Goal: Transaction & Acquisition: Purchase product/service

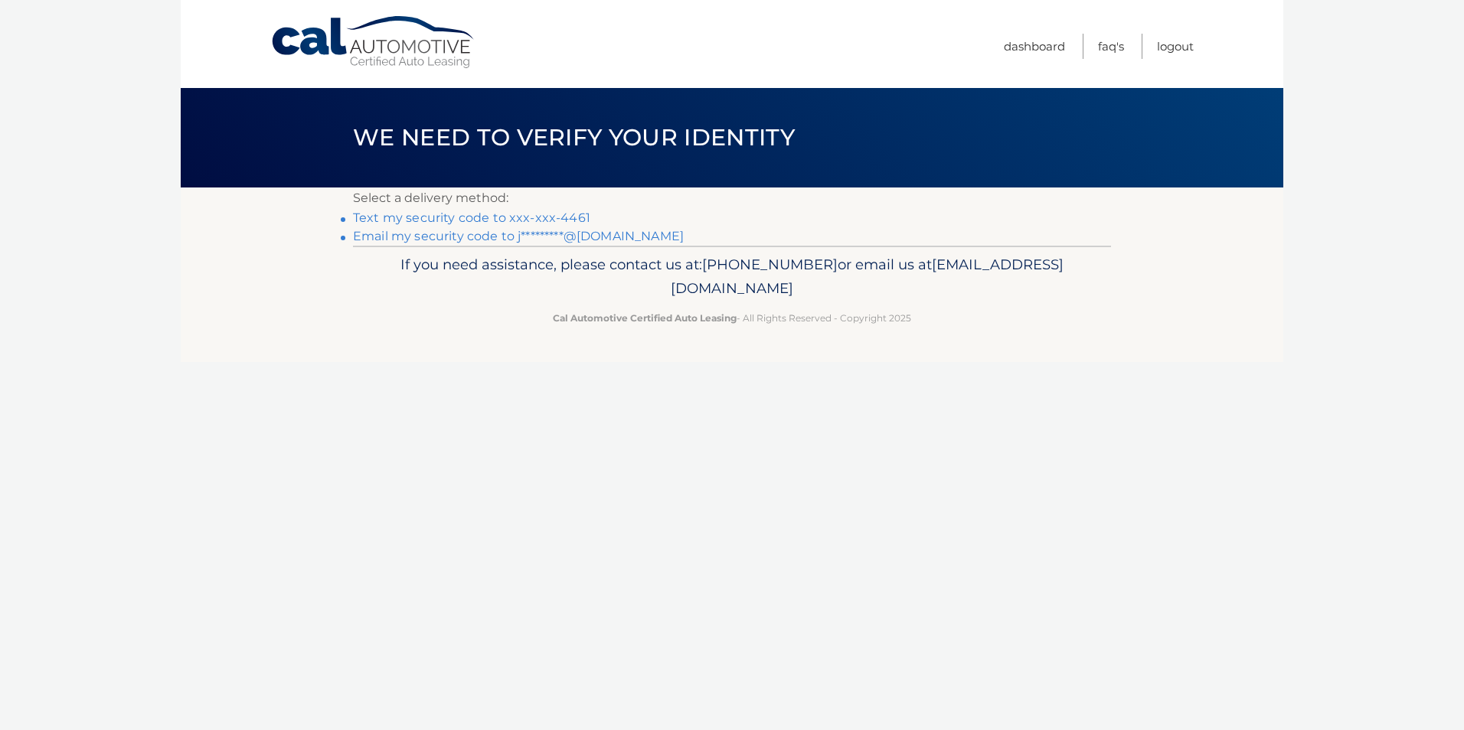
click at [503, 217] on link "Text my security code to xxx-xxx-4461" at bounding box center [471, 218] width 237 height 15
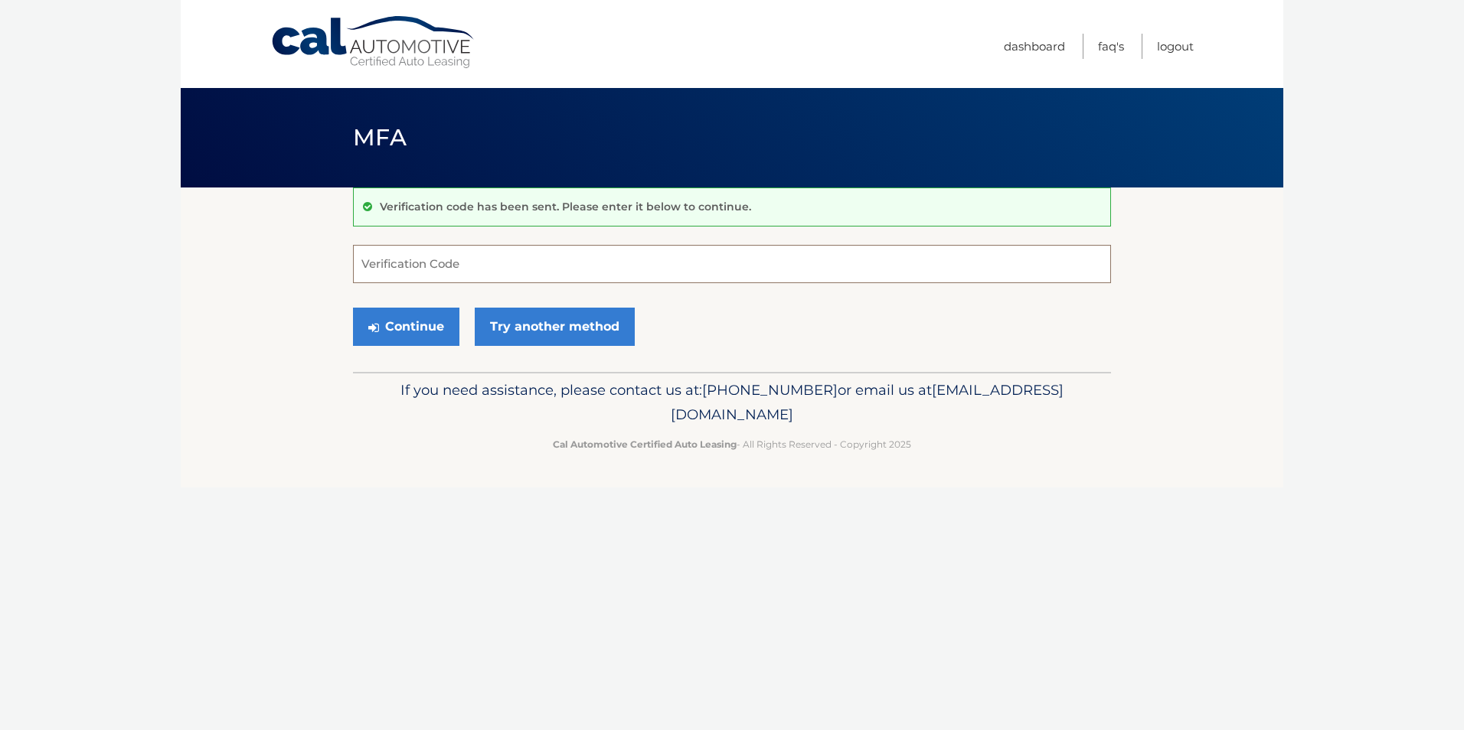
click at [433, 260] on input "Verification Code" at bounding box center [732, 264] width 758 height 38
type input "561470"
click at [353, 308] on button "Continue" at bounding box center [406, 327] width 106 height 38
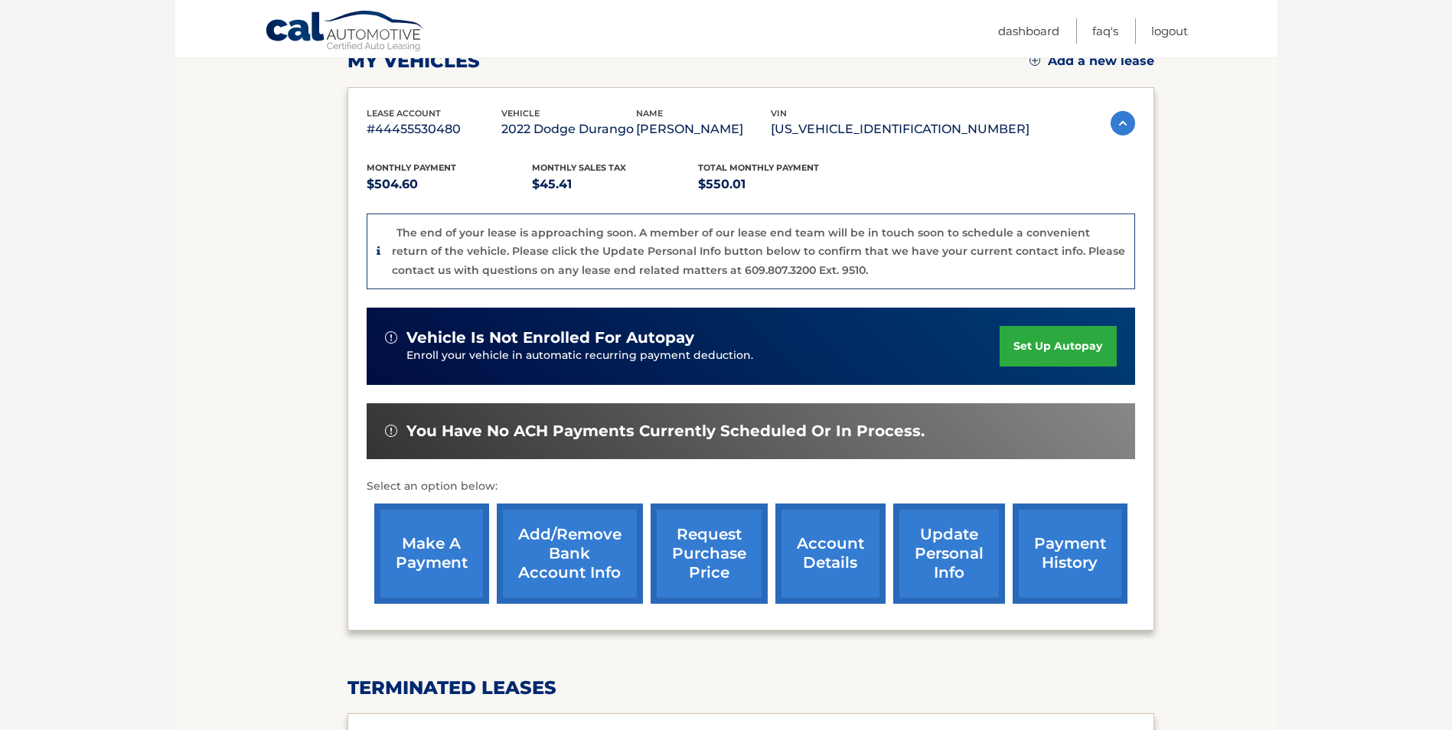
scroll to position [306, 0]
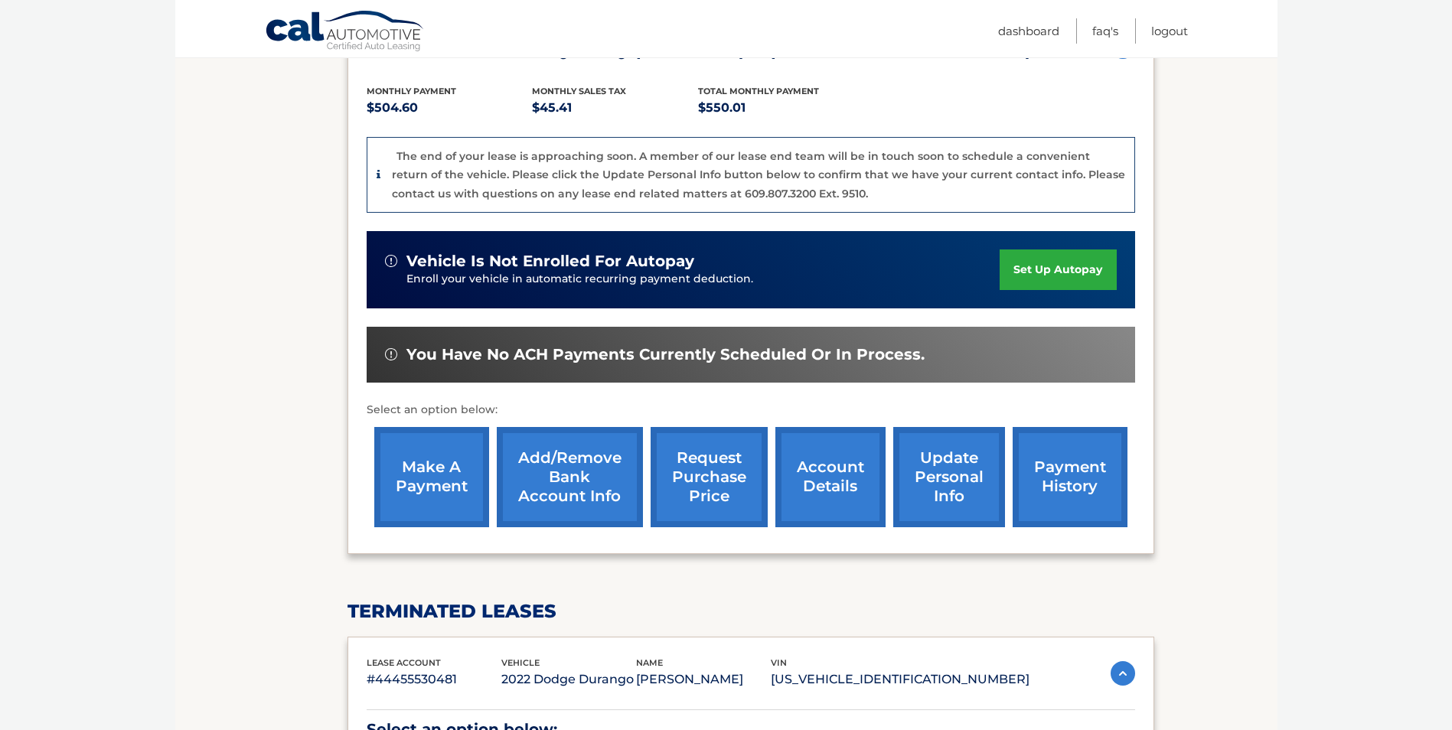
click at [460, 472] on link "make a payment" at bounding box center [431, 477] width 115 height 100
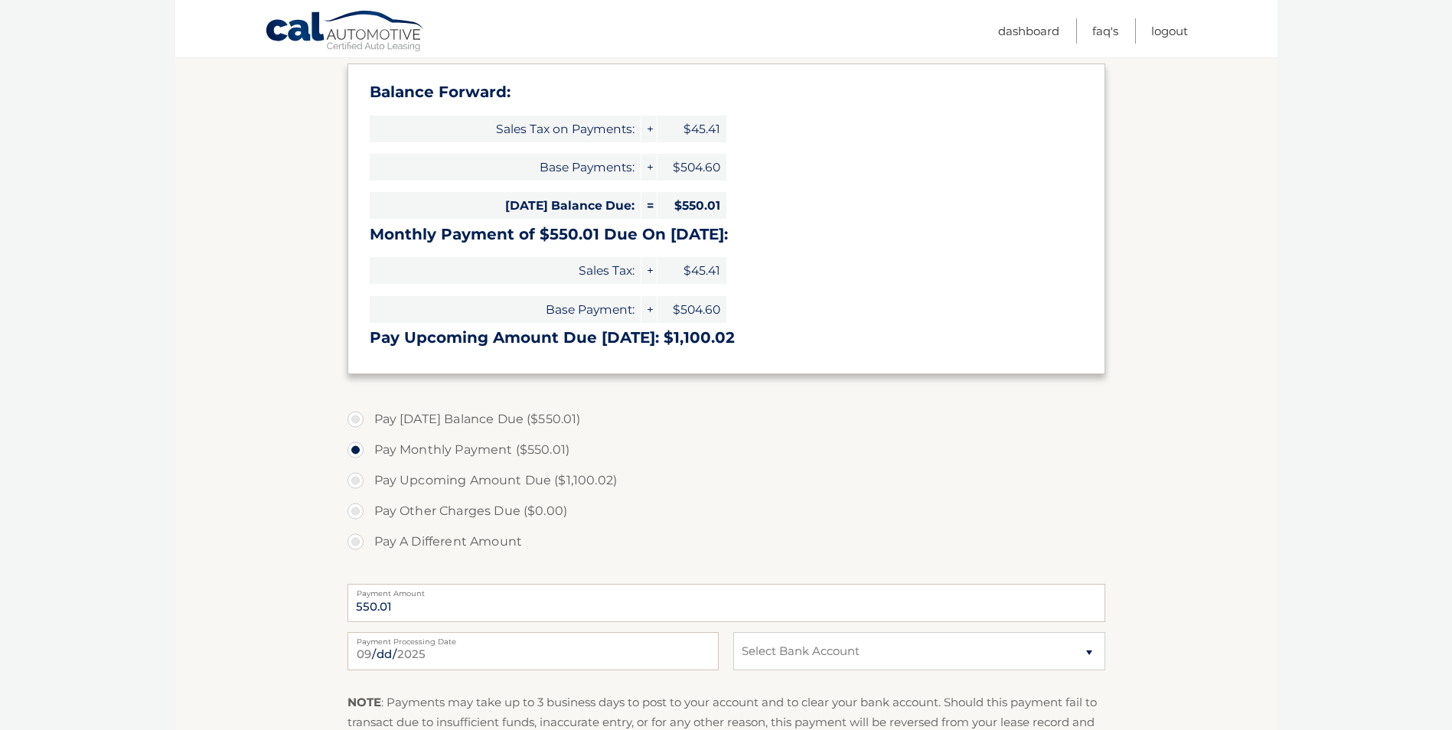
scroll to position [306, 0]
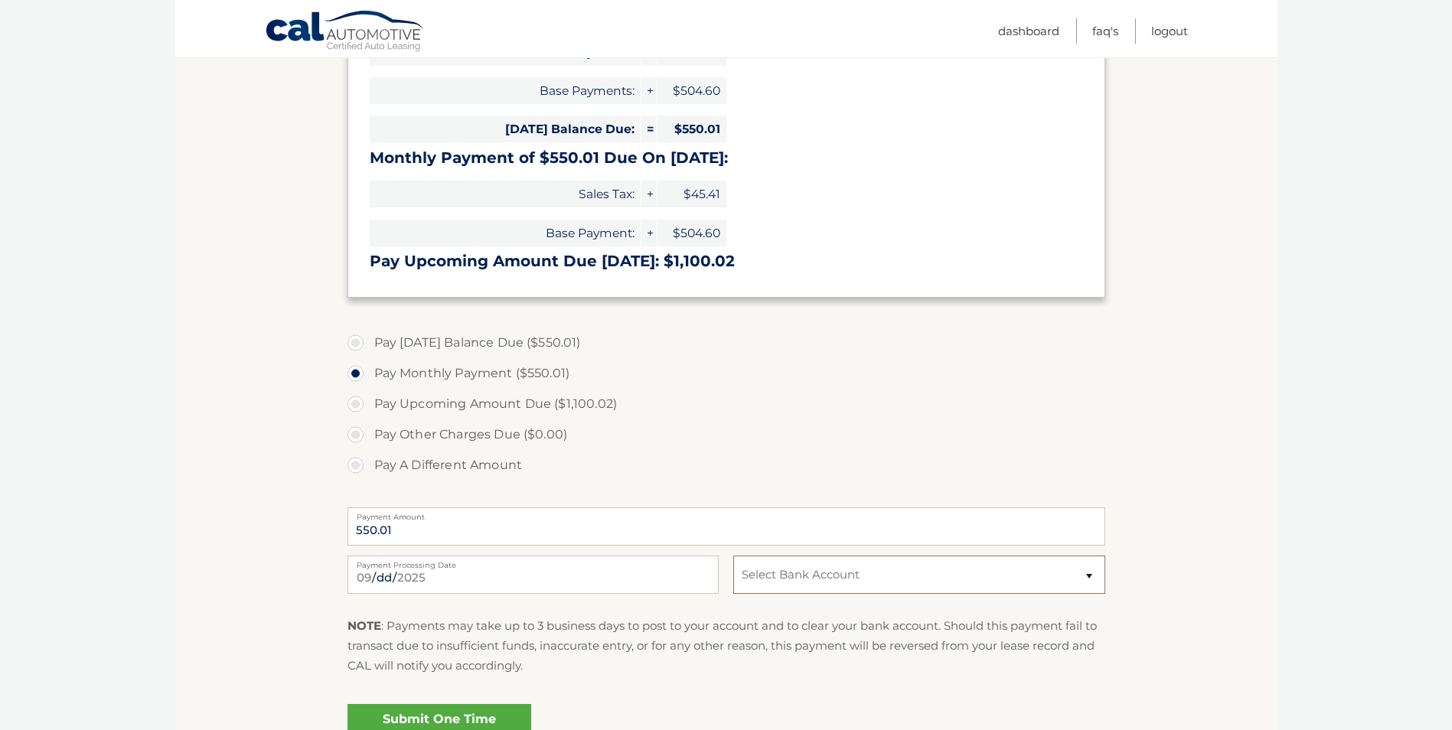
click at [799, 580] on select "Select Bank Account Checking TD BANK, NA *****9978 Checking TD BANK, NA *****73…" at bounding box center [918, 575] width 371 height 38
select select "YzQ4Yzg5ZTctM2UyMS00ZDA3LTg3OTMtOGNjNGIyODM3ZDA5"
click at [733, 556] on select "Select Bank Account Checking TD BANK, NA *****9978 Checking TD BANK, NA *****73…" at bounding box center [918, 575] width 371 height 38
click at [711, 679] on div "NOTE : Payments may take up to 3 business days to post to your account and to c…" at bounding box center [727, 652] width 758 height 72
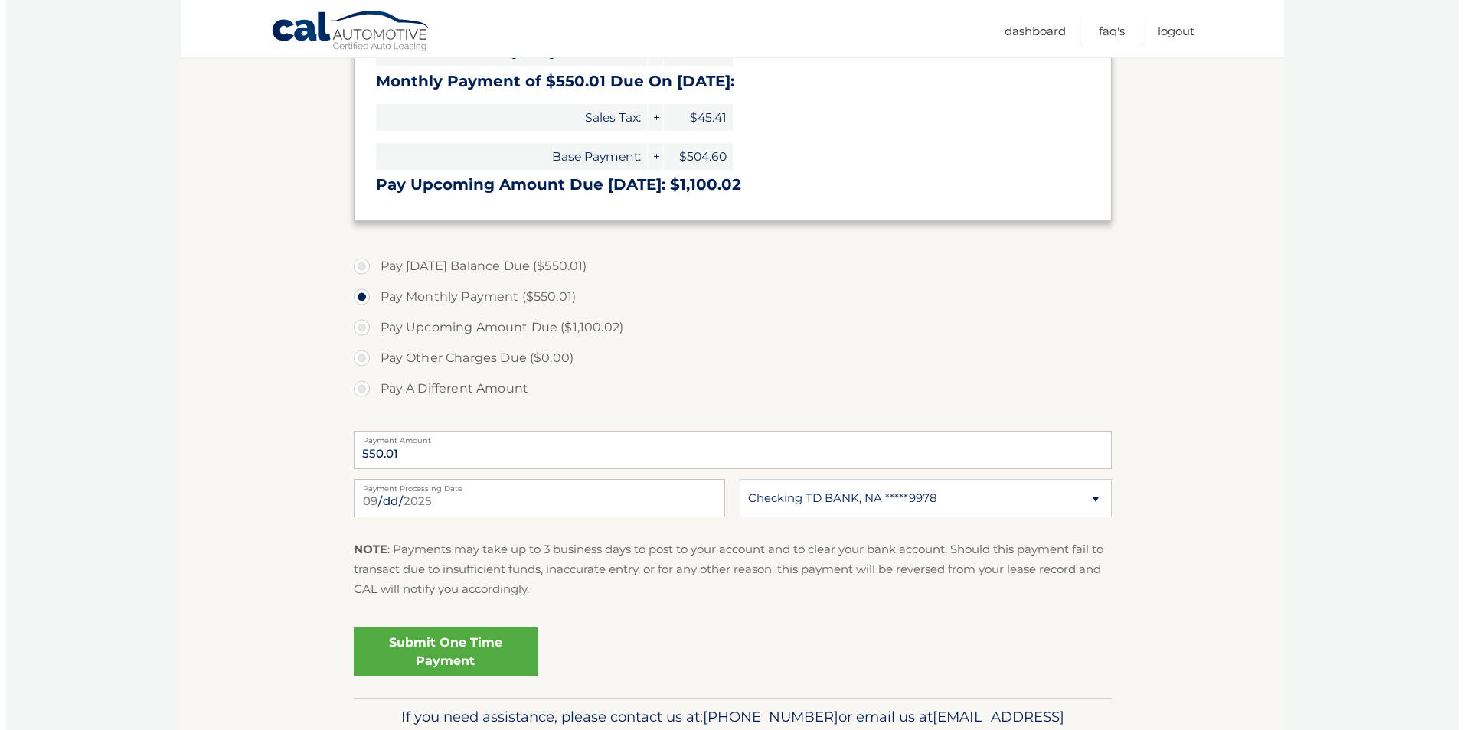
scroll to position [459, 0]
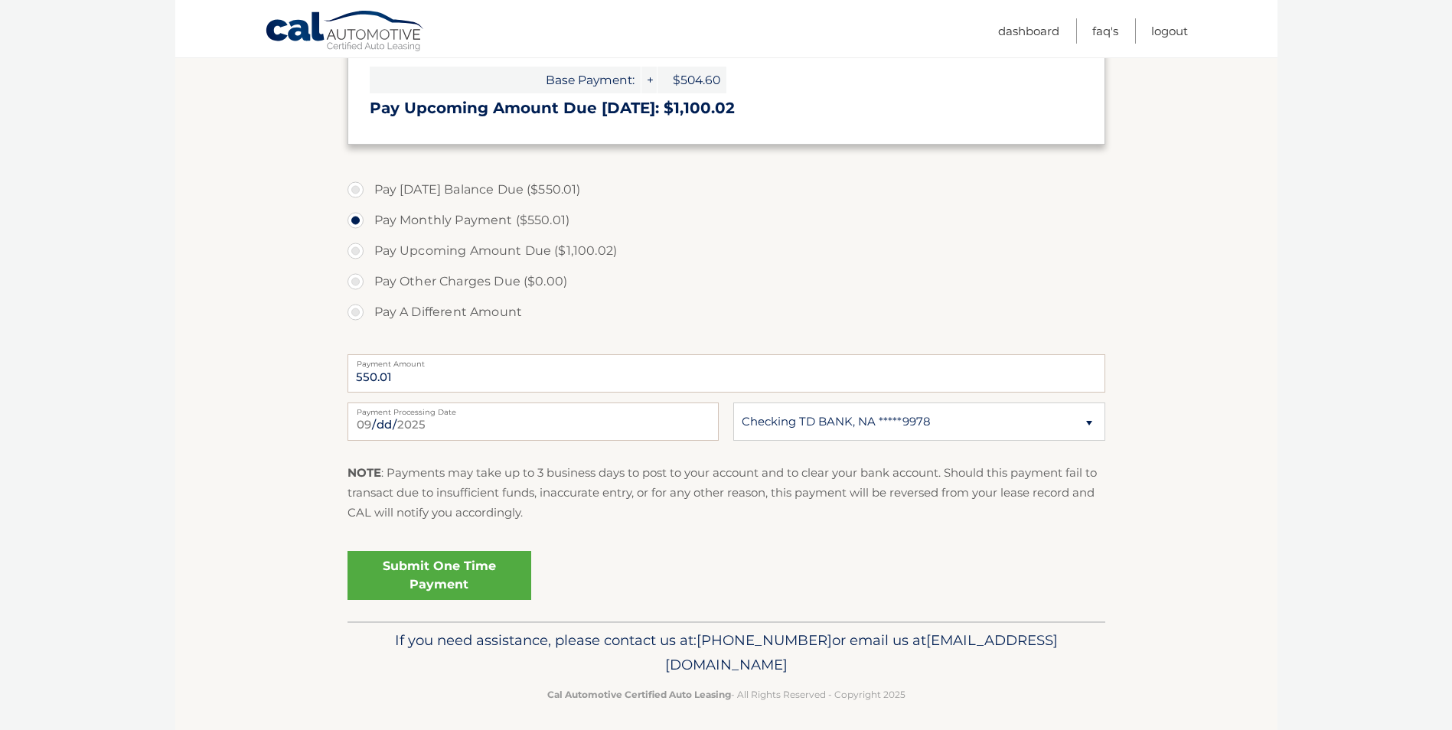
click at [404, 560] on link "Submit One Time Payment" at bounding box center [440, 575] width 184 height 49
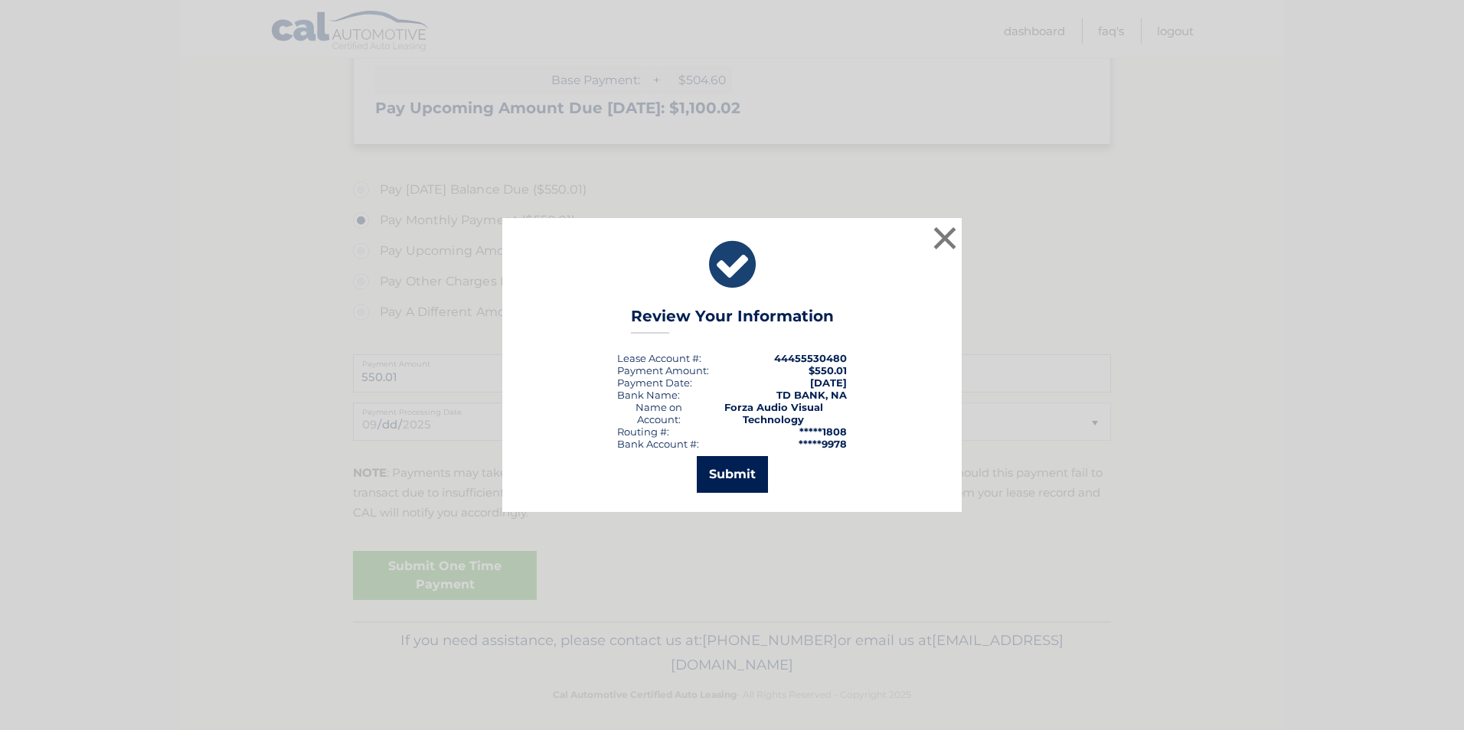
click at [735, 472] on button "Submit" at bounding box center [732, 474] width 71 height 37
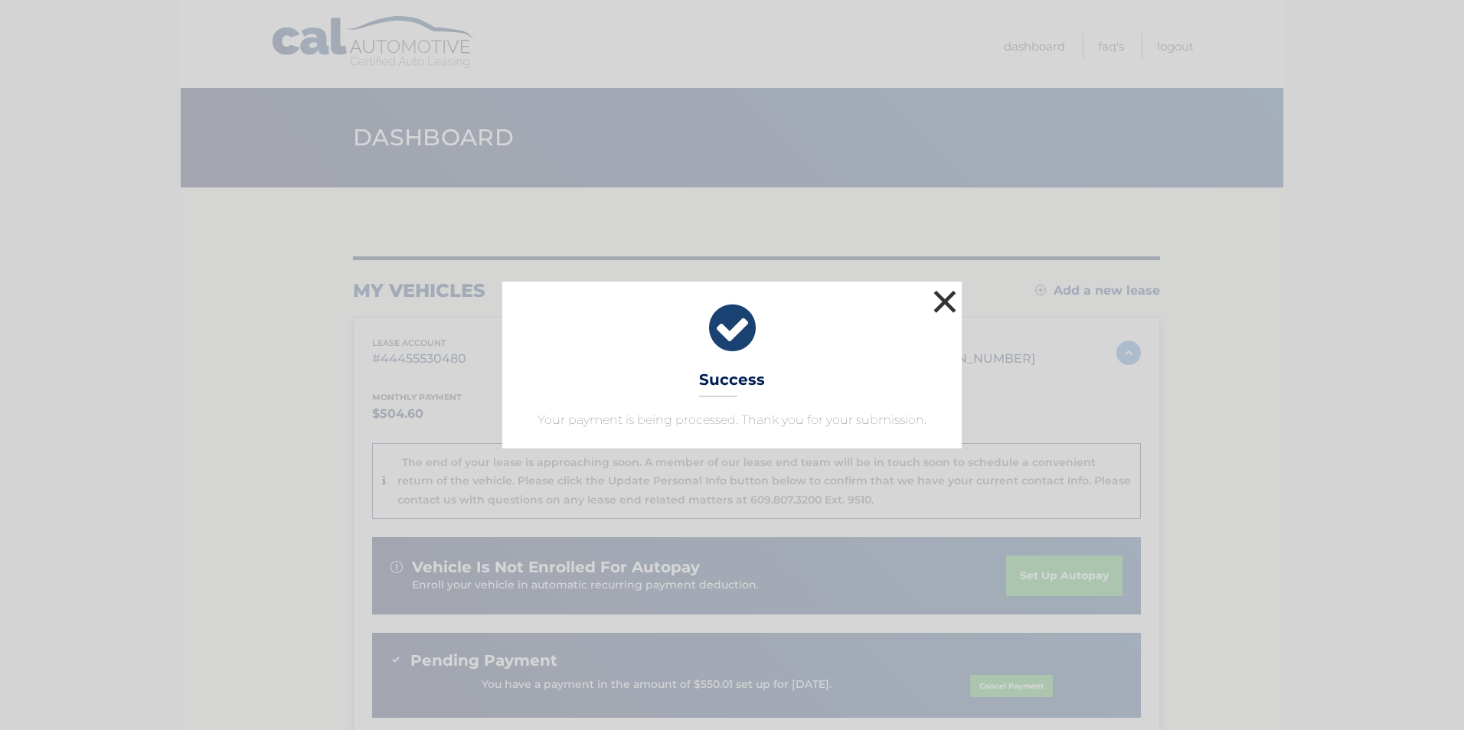
click at [941, 302] on button "×" at bounding box center [944, 301] width 31 height 31
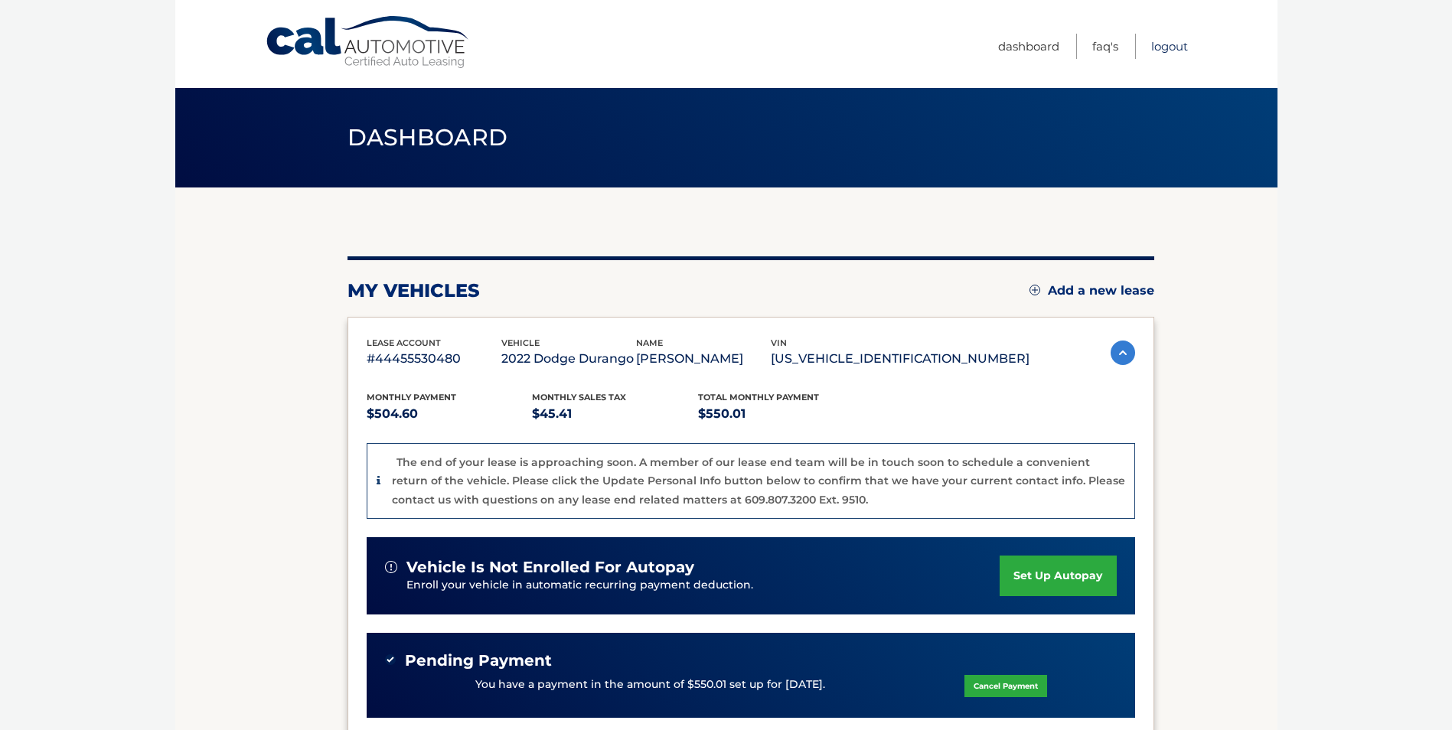
click at [1172, 47] on link "Logout" at bounding box center [1169, 46] width 37 height 25
